Goal: Transaction & Acquisition: Purchase product/service

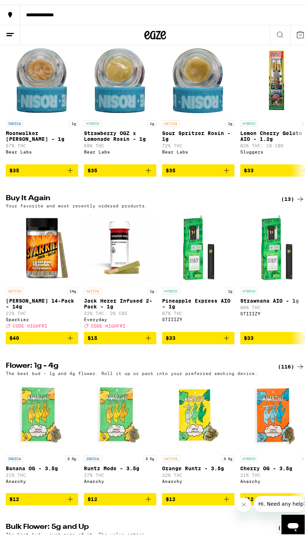
scroll to position [688, 0]
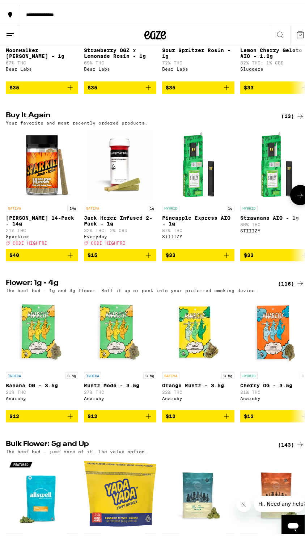
click at [68, 255] on icon "Add to bag" at bounding box center [70, 250] width 9 height 9
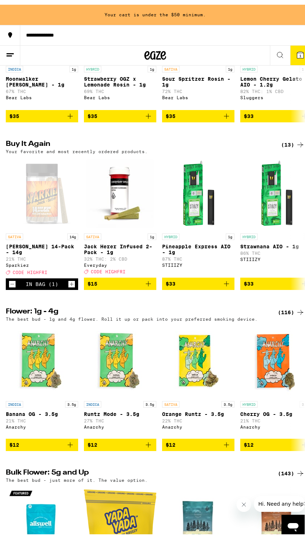
scroll to position [672, 0]
